Goal: Communication & Community: Answer question/provide support

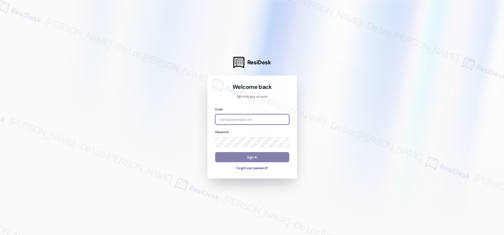
click at [276, 116] on input "email" at bounding box center [252, 119] width 74 height 10
type input "automated-surveys-apartment_management_pros-[PERSON_NAME].[PERSON_NAME]@apartme…"
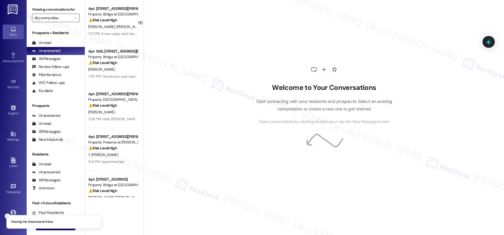
click at [62, 16] on input "All communities" at bounding box center [52, 18] width 37 height 9
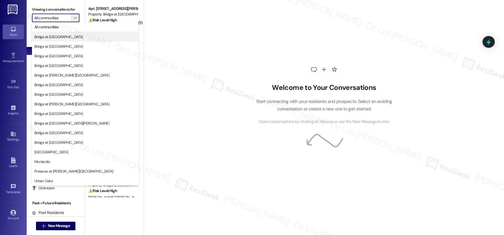
click at [84, 36] on span "Bridge at [GEOGRAPHIC_DATA]" at bounding box center [85, 36] width 102 height 5
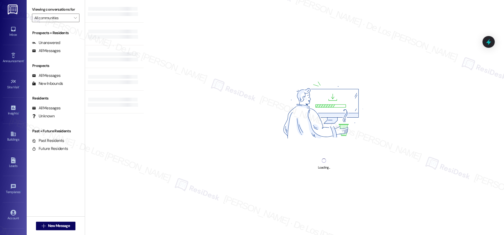
type input "Bridge at [GEOGRAPHIC_DATA]"
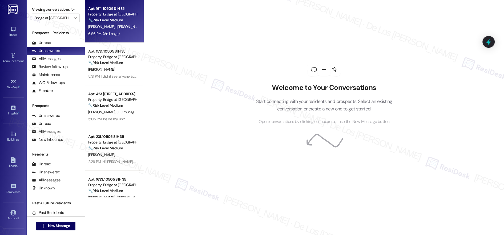
click at [117, 34] on div "6:56 PM: (An Image) 6:56 PM: (An Image)" at bounding box center [113, 33] width 50 height 7
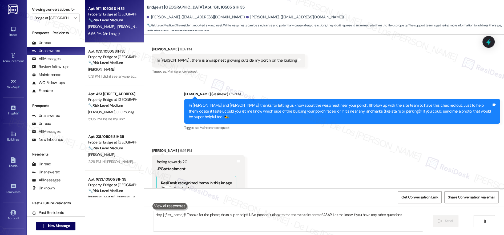
type textarea "Hey {{first_name}}! Thanks for the photo; that's super helpful. I've passed it …"
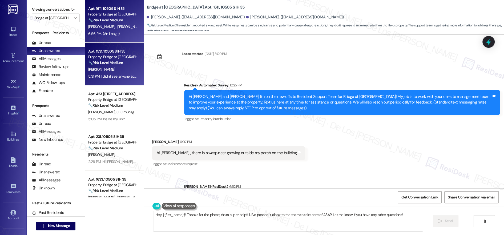
click at [108, 65] on strong "🔧 Risk Level: Medium" at bounding box center [105, 62] width 35 height 5
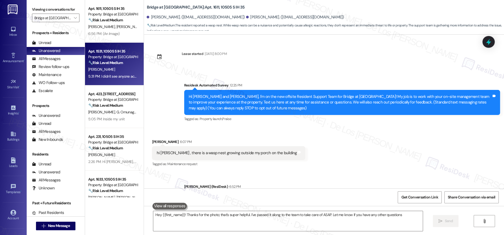
type textarea "Hey {{first_name}}! Thanks for the photo; that's super helpful. I've passed it …"
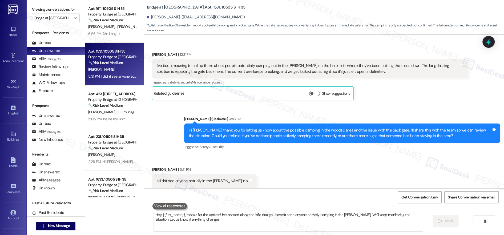
type textarea "Hey {{first_name}}, thanks for the update! I've passed along the info that you …"
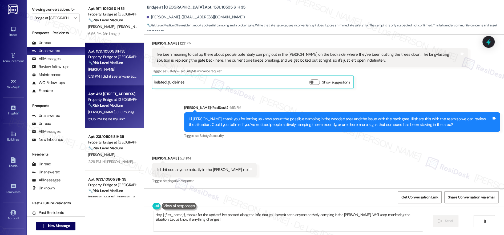
click at [113, 104] on strong "🔧 Risk Level: Medium" at bounding box center [105, 105] width 35 height 5
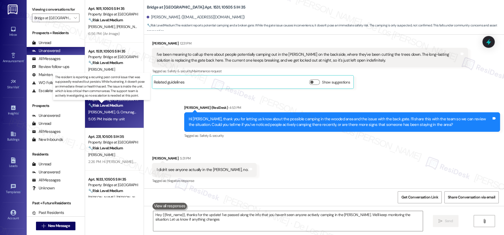
type textarea "Hey {{first_name}}, thanks for the update! I've passed along the info that you …"
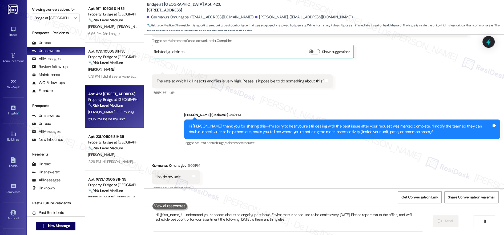
type textarea "Hi {{first_name}}, I understand your concern about the ongoing pest issue. Envi…"
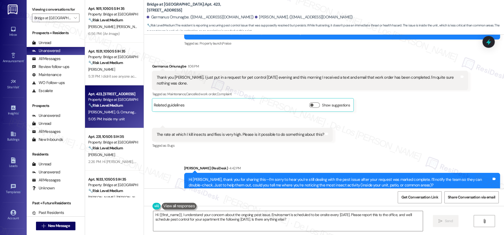
scroll to position [71, 0]
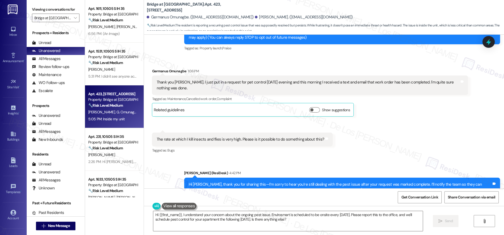
drag, startPoint x: 108, startPoint y: 154, endPoint x: 140, endPoint y: 146, distance: 33.0
click at [108, 154] on div "[PERSON_NAME]" at bounding box center [113, 154] width 50 height 7
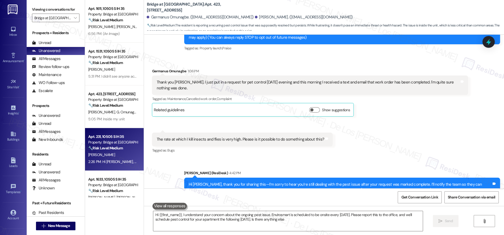
type textarea "Hi {{first_name}}, I understand your concern about the ongoing pest issue. Envi…"
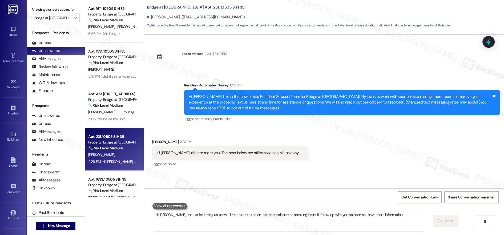
type textarea "Hi [PERSON_NAME], thanks for letting us know. I'll reach out to the on-site tea…"
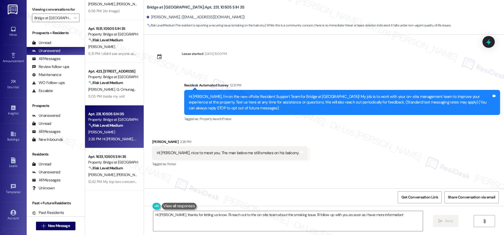
scroll to position [51, 0]
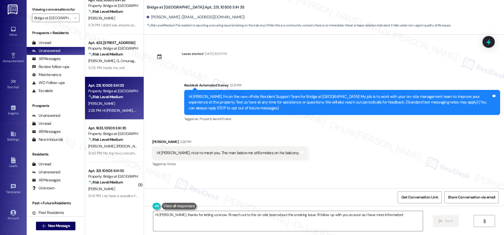
drag, startPoint x: 121, startPoint y: 144, endPoint x: 158, endPoint y: 136, distance: 37.8
click at [121, 144] on div "[PERSON_NAME] [PERSON_NAME]" at bounding box center [113, 146] width 50 height 7
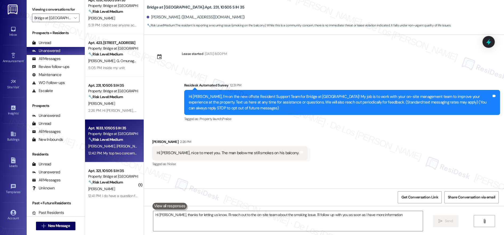
type textarea "Hi [PERSON_NAME], thanks for letting us know. I'll reach out to the on-site tea…"
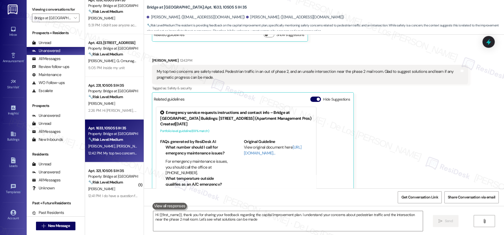
type textarea "Hi {{first_name}}, thank you for sharing your feedback regarding the capital im…"
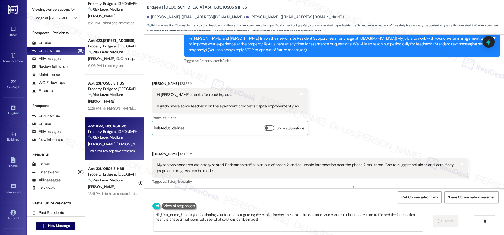
scroll to position [144, 0]
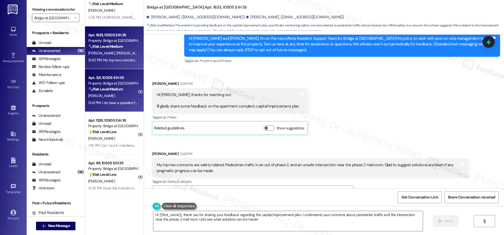
click at [111, 82] on div "Property: Bridge at [GEOGRAPHIC_DATA]" at bounding box center [112, 83] width 49 height 6
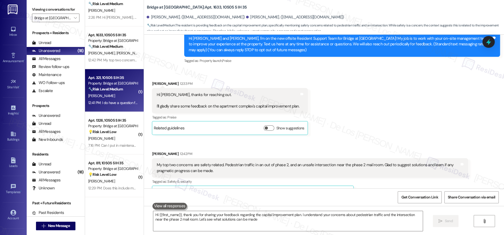
type textarea "Hi {{first_name}}, thank you for sharing your feedback regarding the capital im…"
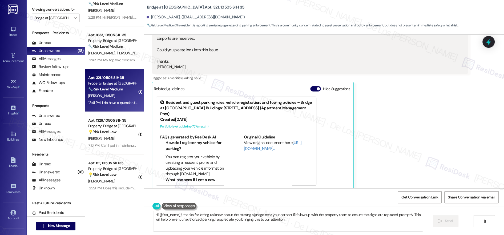
type textarea "Hi {{first_name}}, thanks for letting us know about the missing signage near yo…"
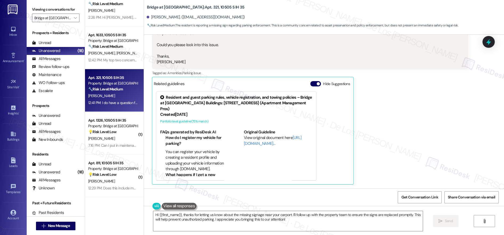
scroll to position [136, 0]
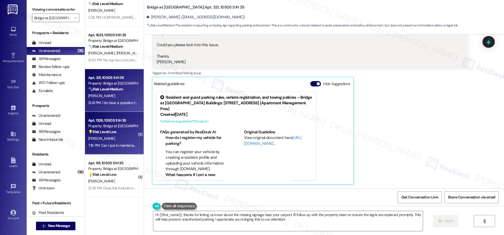
click at [105, 129] on div "Apt. 1326, 10505 S IH 35 Property: Bridge at [PERSON_NAME] 💡 Risk Level: Low Th…" at bounding box center [113, 126] width 50 height 18
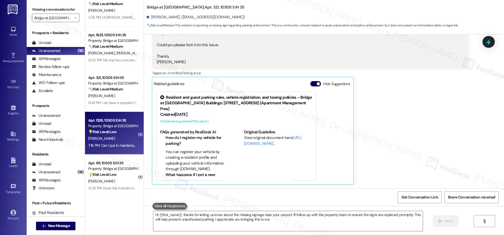
type textarea "Hi {{first_name}}, thanks for letting us know about the missing signage near yo…"
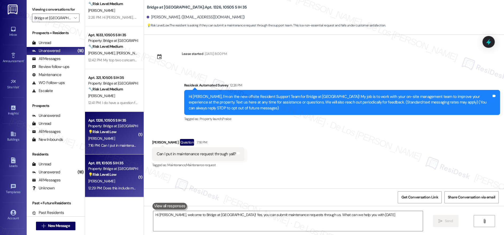
type textarea "Hi [PERSON_NAME], welcome to Bridge at [GEOGRAPHIC_DATA]! Yes, you can submit m…"
click at [110, 172] on strong "💡 Risk Level: Low" at bounding box center [102, 174] width 28 height 5
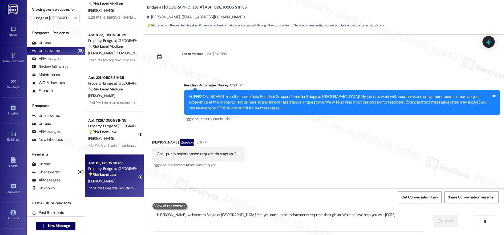
type textarea "Hi [PERSON_NAME], welcome to Bridge at [GEOGRAPHIC_DATA]! Yes, you can submit m…"
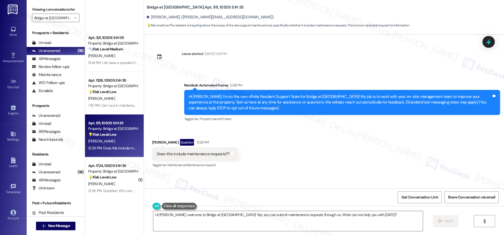
scroll to position [273, 0]
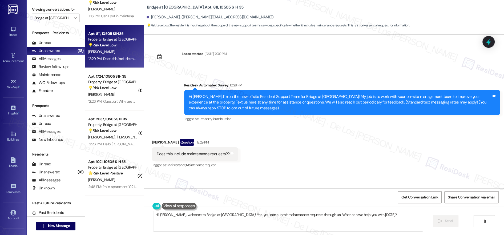
drag, startPoint x: 122, startPoint y: 99, endPoint x: 166, endPoint y: 102, distance: 44.1
click at [122, 99] on div "12:26 PM: Question: Why are most free give aways during working hours? There's …" at bounding box center [206, 101] width 236 height 5
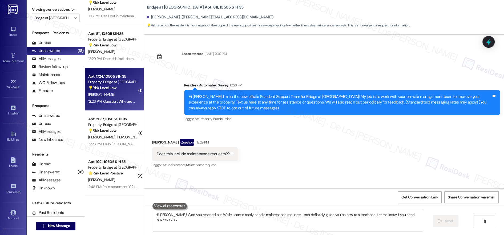
type textarea "Hi [PERSON_NAME]! Glad you reached out. While I can't directly handle maintenan…"
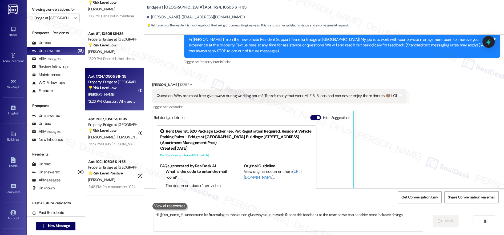
scroll to position [91, 0]
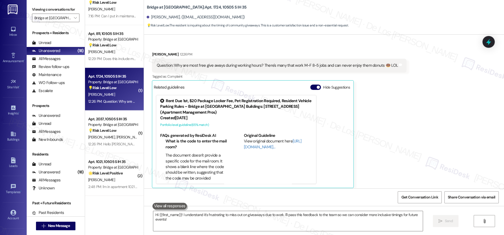
type textarea "Hi {{first_name}}! I understand it's frustrating to miss out on giveaways due t…"
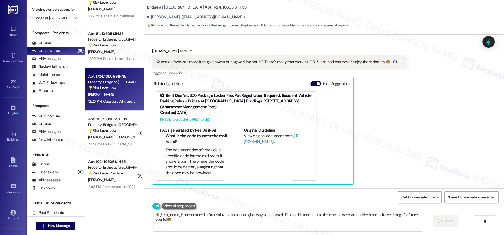
scroll to position [91, 0]
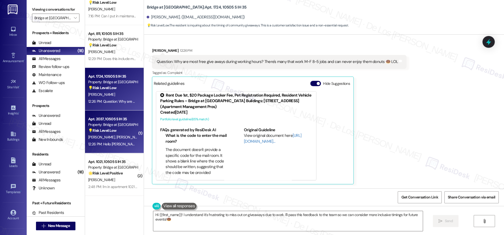
click at [118, 140] on div "[PERSON_NAME] [PERSON_NAME]" at bounding box center [113, 137] width 50 height 7
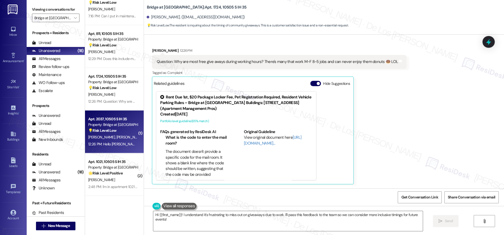
type textarea "Hi {{first_name}}! I understand it's frustrating to miss out on giveaways due t…"
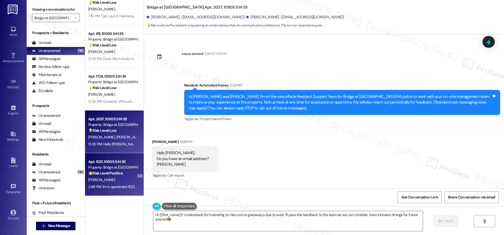
click at [110, 168] on div "Property: Bridge at [GEOGRAPHIC_DATA]" at bounding box center [112, 167] width 49 height 6
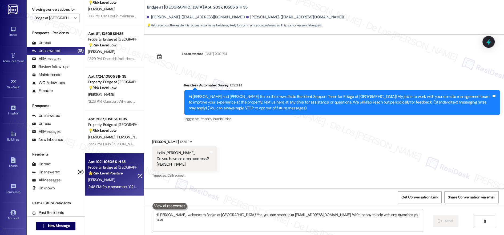
type textarea "Hi [PERSON_NAME], welcome to Bridge at [GEOGRAPHIC_DATA]! Yes, you can reach us…"
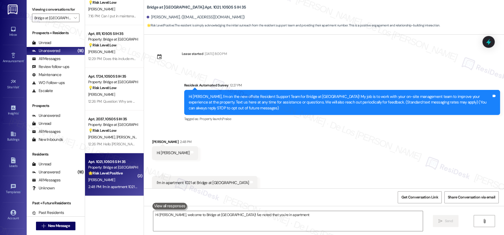
scroll to position [27, 0]
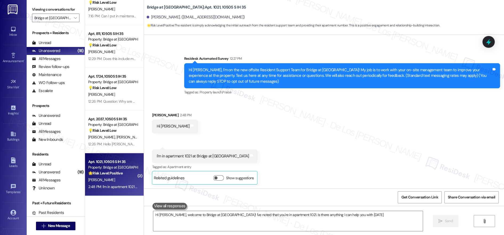
type textarea "Hi [PERSON_NAME], welcome to Bridge at [GEOGRAPHIC_DATA]! I've noted that you'r…"
click at [66, 17] on input "Bridge at [GEOGRAPHIC_DATA]" at bounding box center [52, 18] width 37 height 9
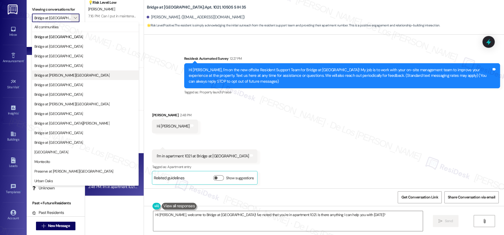
click at [66, 74] on span "Bridge at [PERSON_NAME][GEOGRAPHIC_DATA]" at bounding box center [71, 74] width 75 height 5
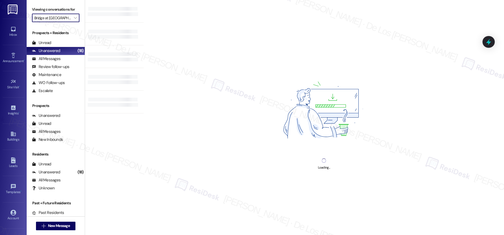
type input "Bridge at [PERSON_NAME][GEOGRAPHIC_DATA]"
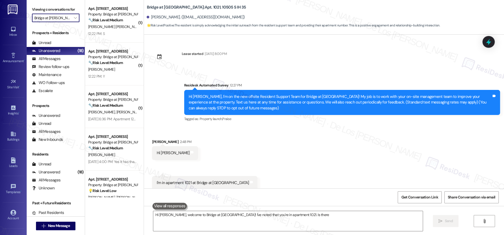
scroll to position [27, 0]
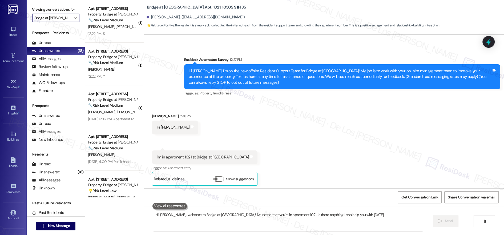
type textarea "Hi [PERSON_NAME], welcome to Bridge at [GEOGRAPHIC_DATA]! I've noted that you'r…"
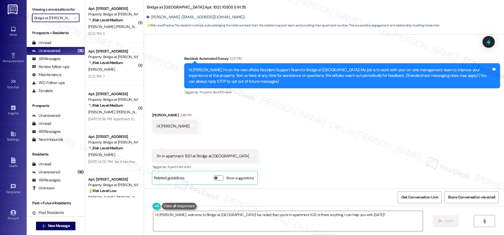
click at [47, 20] on input "Bridge at [PERSON_NAME][GEOGRAPHIC_DATA]" at bounding box center [52, 18] width 37 height 9
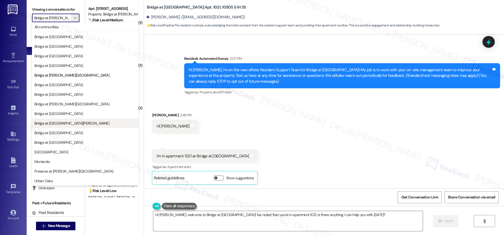
click at [75, 124] on span "Bridge at [GEOGRAPHIC_DATA][PERSON_NAME]" at bounding box center [71, 122] width 75 height 5
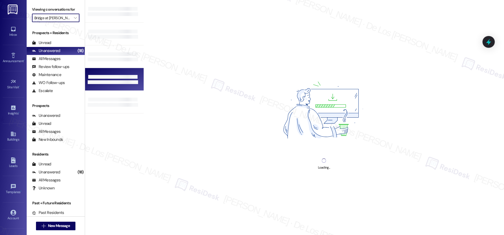
type input "Bridge at [GEOGRAPHIC_DATA][PERSON_NAME]"
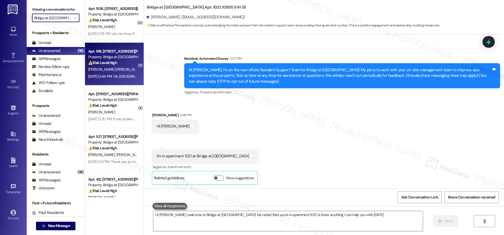
type textarea "Hi [PERSON_NAME], welcome to Bridge at [GEOGRAPHIC_DATA]! I've noted that you'r…"
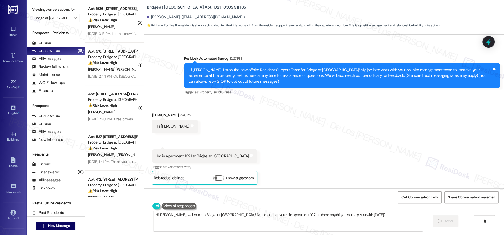
drag, startPoint x: 110, startPoint y: 31, endPoint x: 155, endPoint y: 27, distance: 45.5
click at [110, 32] on div "[DATE] 3:15 PM: Let me know if feasible [DATE] 3:15 PM: Let me know if feasible" at bounding box center [117, 33] width 59 height 5
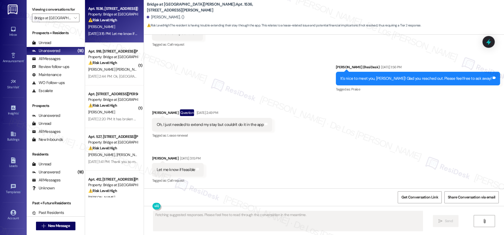
scroll to position [158, 0]
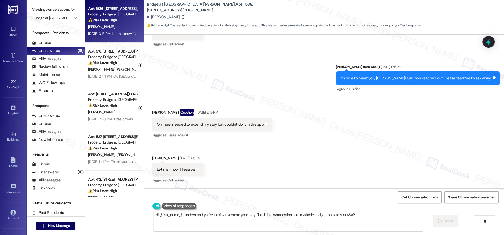
type textarea "Hi {{first_name}}, I understand you're looking to extend your stay. I'll look i…"
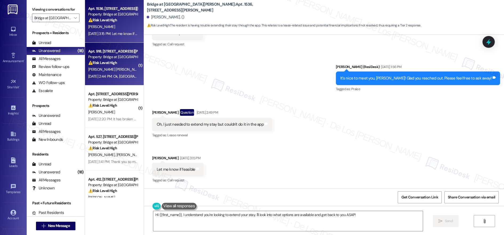
click at [144, 70] on span "A. De La [PERSON_NAME]" at bounding box center [164, 69] width 40 height 5
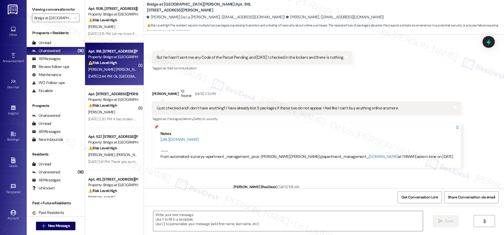
type textarea "Fetching suggested responses. Please feel free to read through the conversation…"
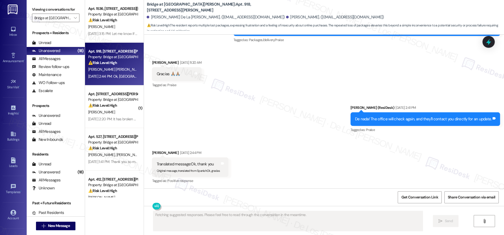
scroll to position [296, 0]
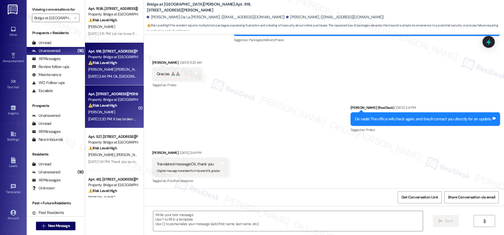
click at [119, 92] on div "Apt. [STREET_ADDRESS][PERSON_NAME]" at bounding box center [112, 94] width 49 height 6
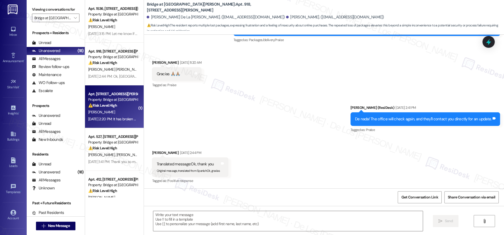
type textarea "Fetching suggested responses. Please feel free to read through the conversation…"
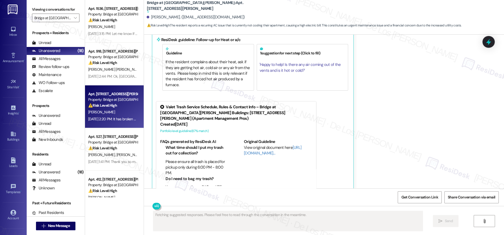
scroll to position [0, 0]
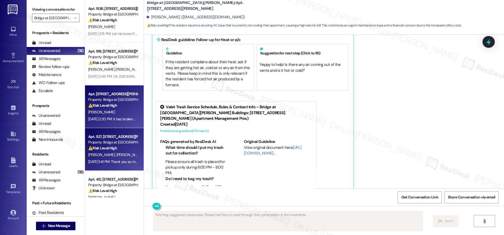
click at [124, 144] on div "Property: Bridge at [GEOGRAPHIC_DATA][PERSON_NAME]" at bounding box center [112, 142] width 49 height 6
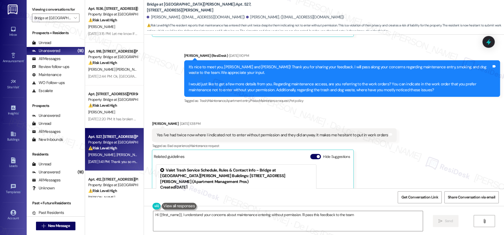
scroll to position [155, 0]
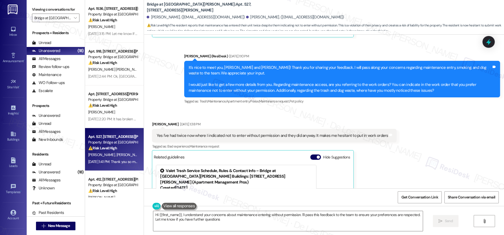
type textarea "Hi {{first_name}}, I understand your concerns about maintenance entering withou…"
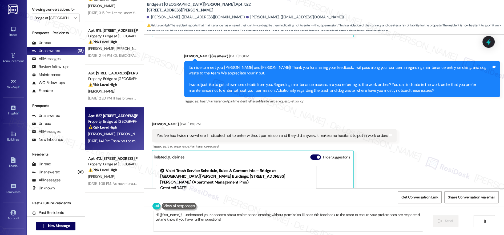
scroll to position [33, 0]
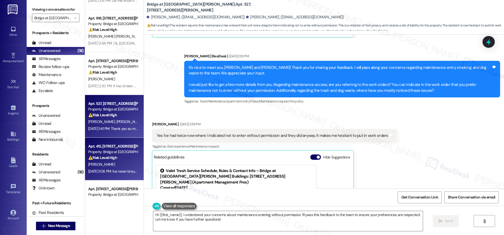
click at [120, 150] on div "Property: Bridge at [GEOGRAPHIC_DATA][PERSON_NAME]" at bounding box center [112, 152] width 49 height 6
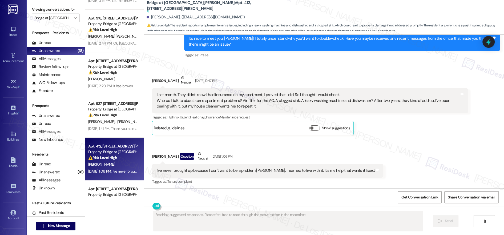
scroll to position [166, 0]
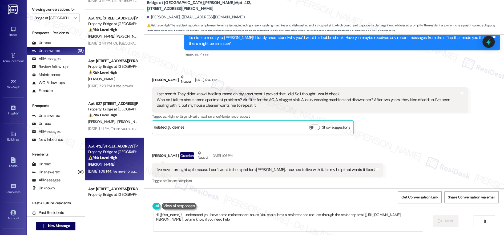
type textarea "Hi {{first_name}}, I understand you have some maintenance issues. You can submi…"
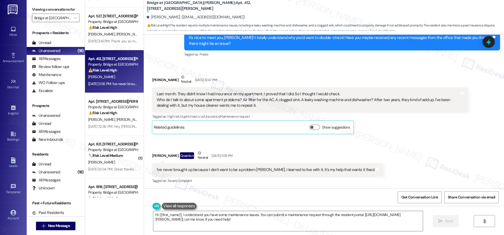
scroll to position [129, 0]
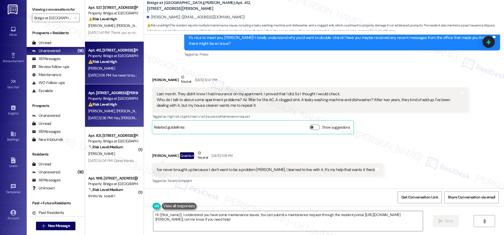
click at [124, 115] on div "[DATE] 12:36 PM: Hey [PERSON_NAME]. We have been looking at permanent homes to …" at bounding box center [113, 118] width 50 height 7
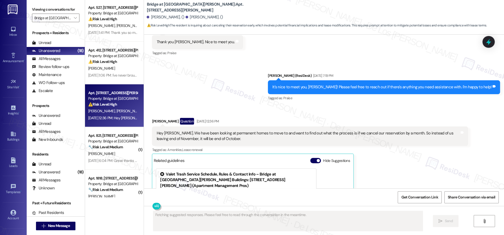
scroll to position [188, 0]
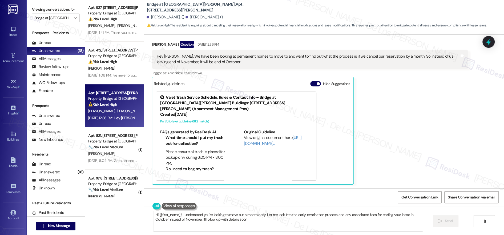
type textarea "Hi {{first_name}}, I understand you're looking to move out a month early. Let m…"
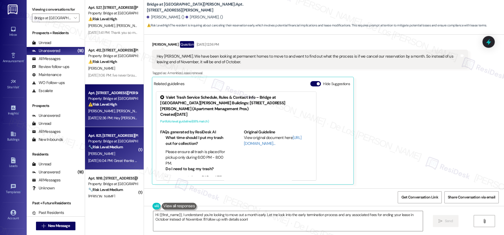
click at [114, 130] on div "Apt. 821, [STREET_ADDRESS][PERSON_NAME] Property: Bridge at [GEOGRAPHIC_DATA][P…" at bounding box center [114, 148] width 59 height 43
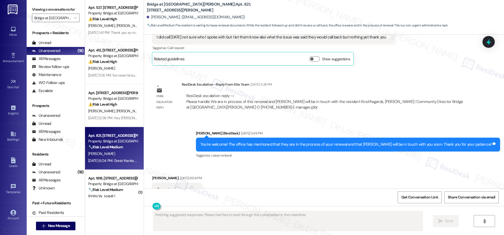
scroll to position [299, 0]
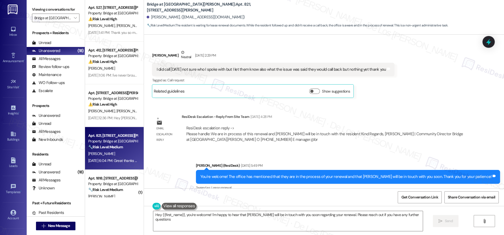
type textarea "Hey {{first_name}}, you're welcome! I'm happy to hear that [PERSON_NAME] will b…"
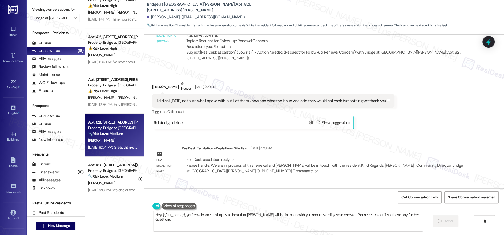
scroll to position [143, 0]
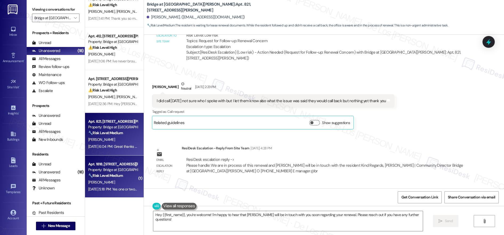
click at [114, 166] on div "Apt. 1818, [STREET_ADDRESS][PERSON_NAME]" at bounding box center [112, 164] width 49 height 6
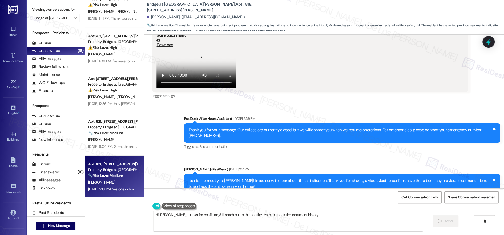
scroll to position [38, 0]
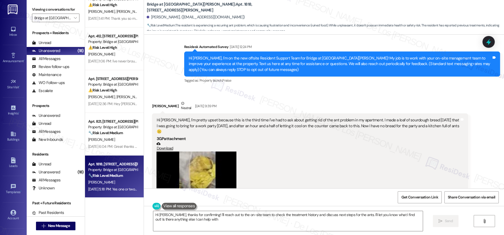
type textarea "Hi [PERSON_NAME], thanks for confirming! I'll reach out to the on-site team to …"
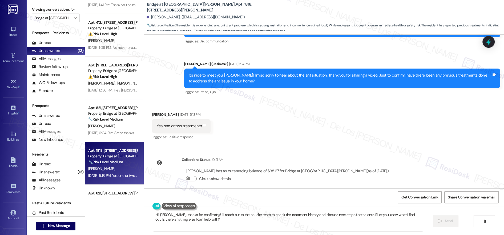
scroll to position [233, 0]
